Goal: Obtain resource: Obtain resource

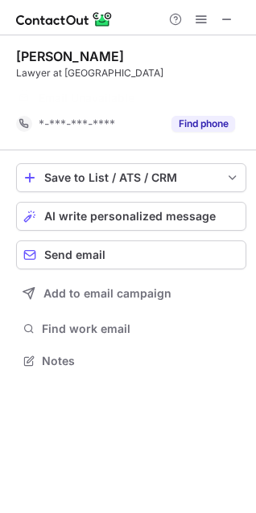
scroll to position [324, 256]
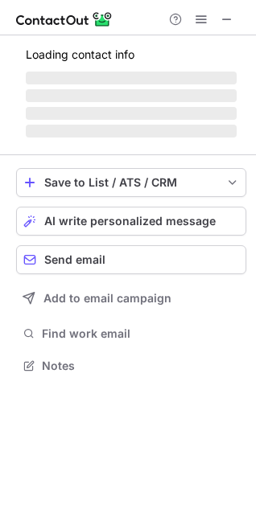
scroll to position [390, 256]
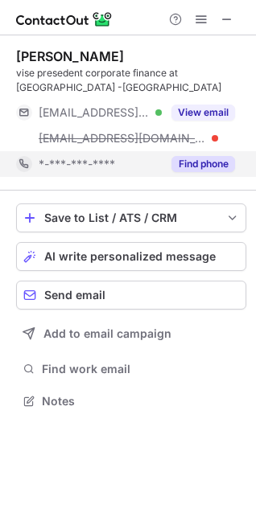
click at [191, 170] on button "Find phone" at bounding box center [203, 164] width 64 height 16
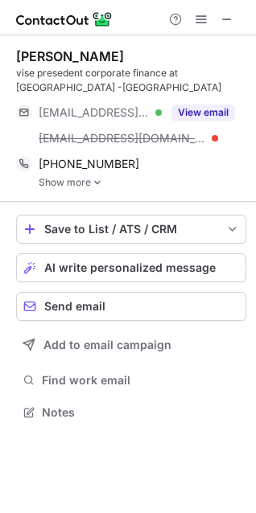
scroll to position [401, 256]
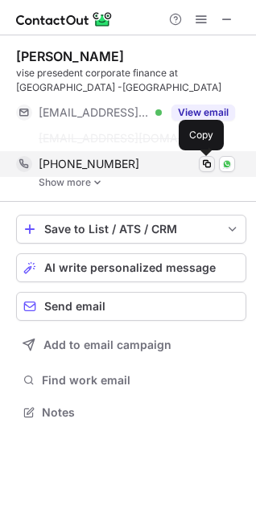
click at [207, 162] on span at bounding box center [206, 164] width 13 height 13
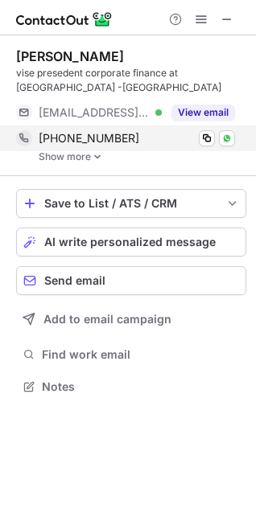
scroll to position [376, 256]
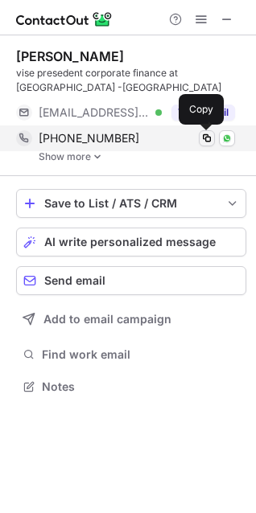
click at [208, 135] on span at bounding box center [206, 138] width 13 height 13
click at [207, 134] on span at bounding box center [206, 138] width 13 height 13
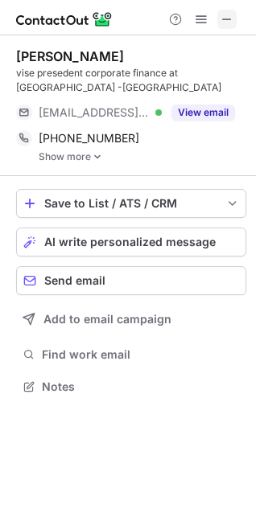
click at [224, 17] on span at bounding box center [226, 19] width 13 height 13
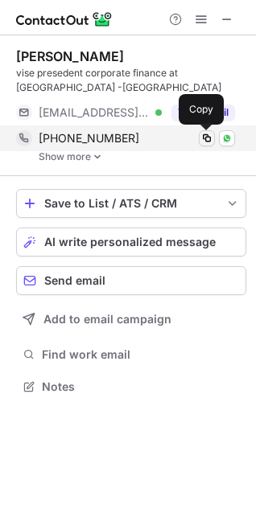
click at [208, 135] on span at bounding box center [206, 138] width 13 height 13
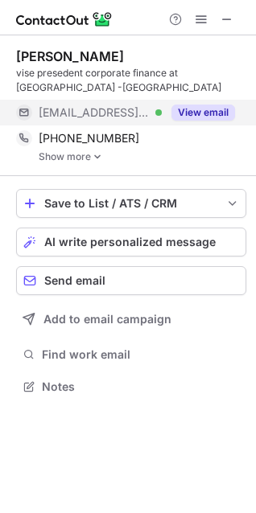
click at [200, 112] on button "View email" at bounding box center [203, 113] width 64 height 16
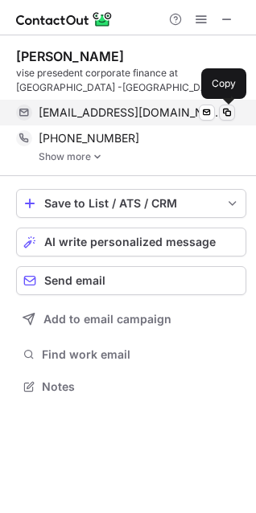
click at [225, 115] on span at bounding box center [226, 112] width 13 height 13
